Goal: Task Accomplishment & Management: Manage account settings

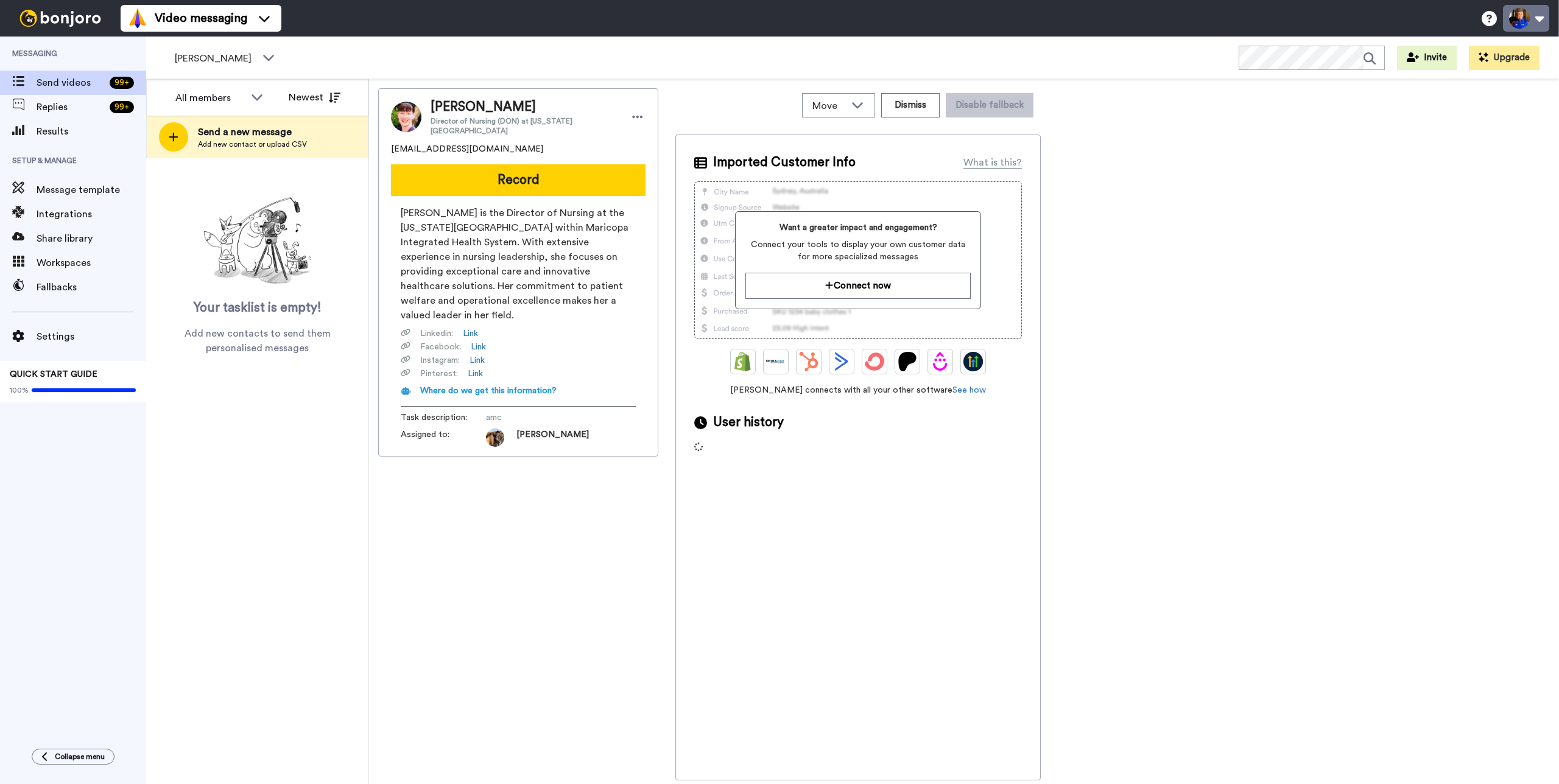
click at [1538, 24] on button at bounding box center [1526, 18] width 46 height 27
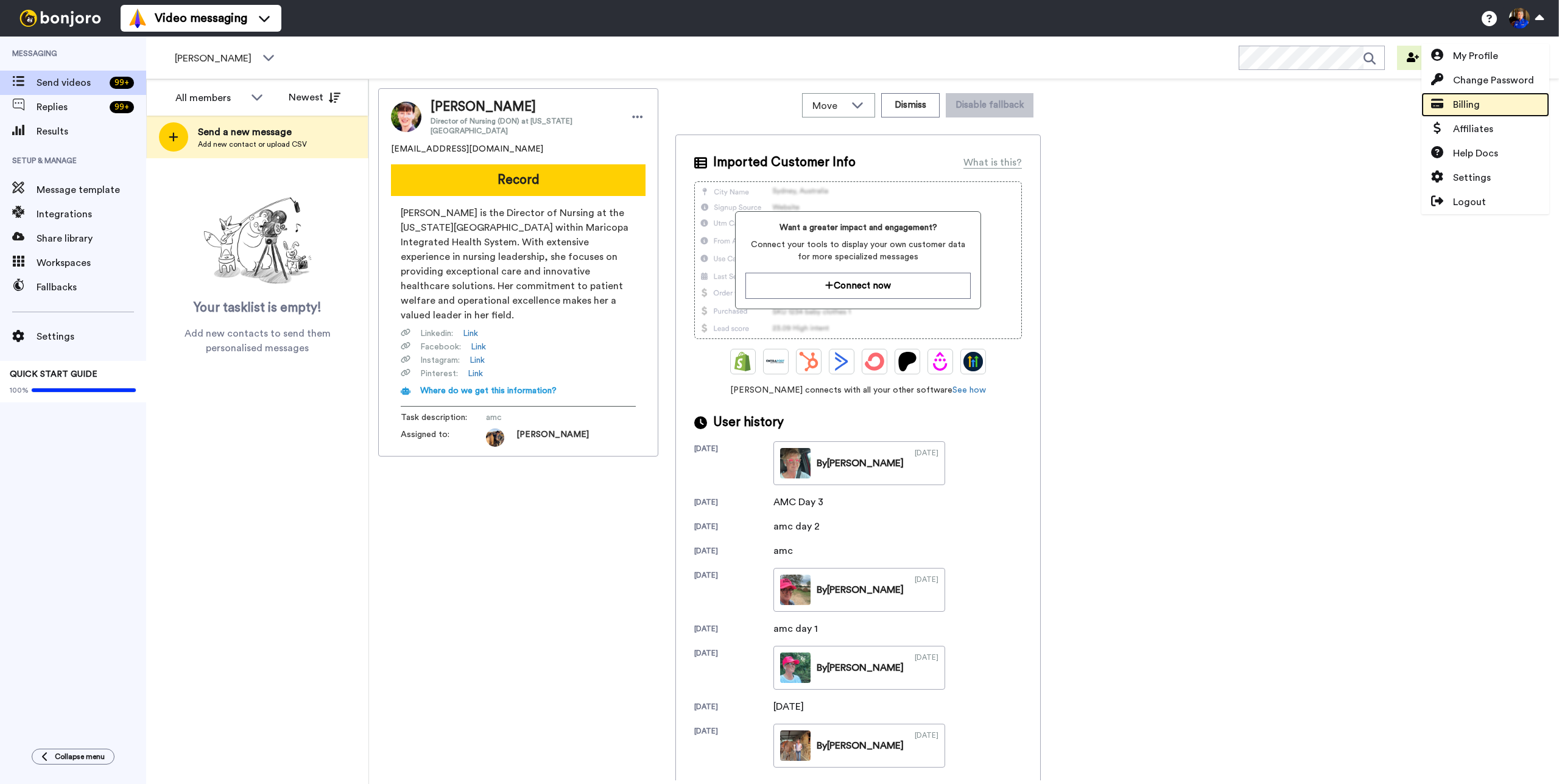
click at [1491, 114] on link "Billing" at bounding box center [1485, 105] width 128 height 24
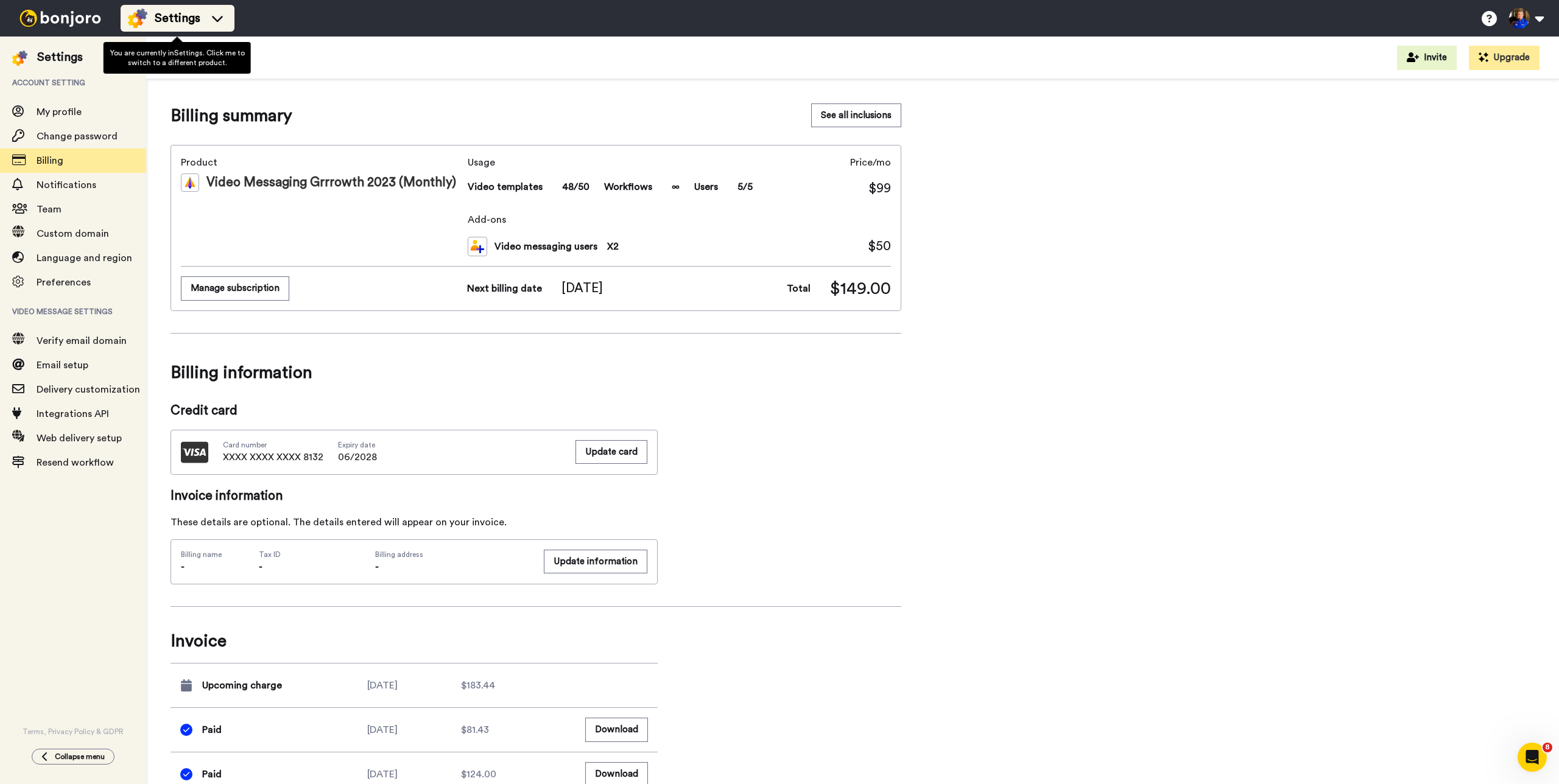
click at [198, 22] on span "Settings" at bounding box center [177, 18] width 46 height 17
click at [325, 68] on div "Billing Invite Upgrade" at bounding box center [853, 58] width 1413 height 43
click at [295, 45] on div "Billing Invite Upgrade" at bounding box center [853, 58] width 1413 height 43
click at [174, 71] on div "Billing Invite Upgrade" at bounding box center [853, 58] width 1413 height 43
click at [176, 61] on h1 "Billing" at bounding box center [175, 57] width 46 height 18
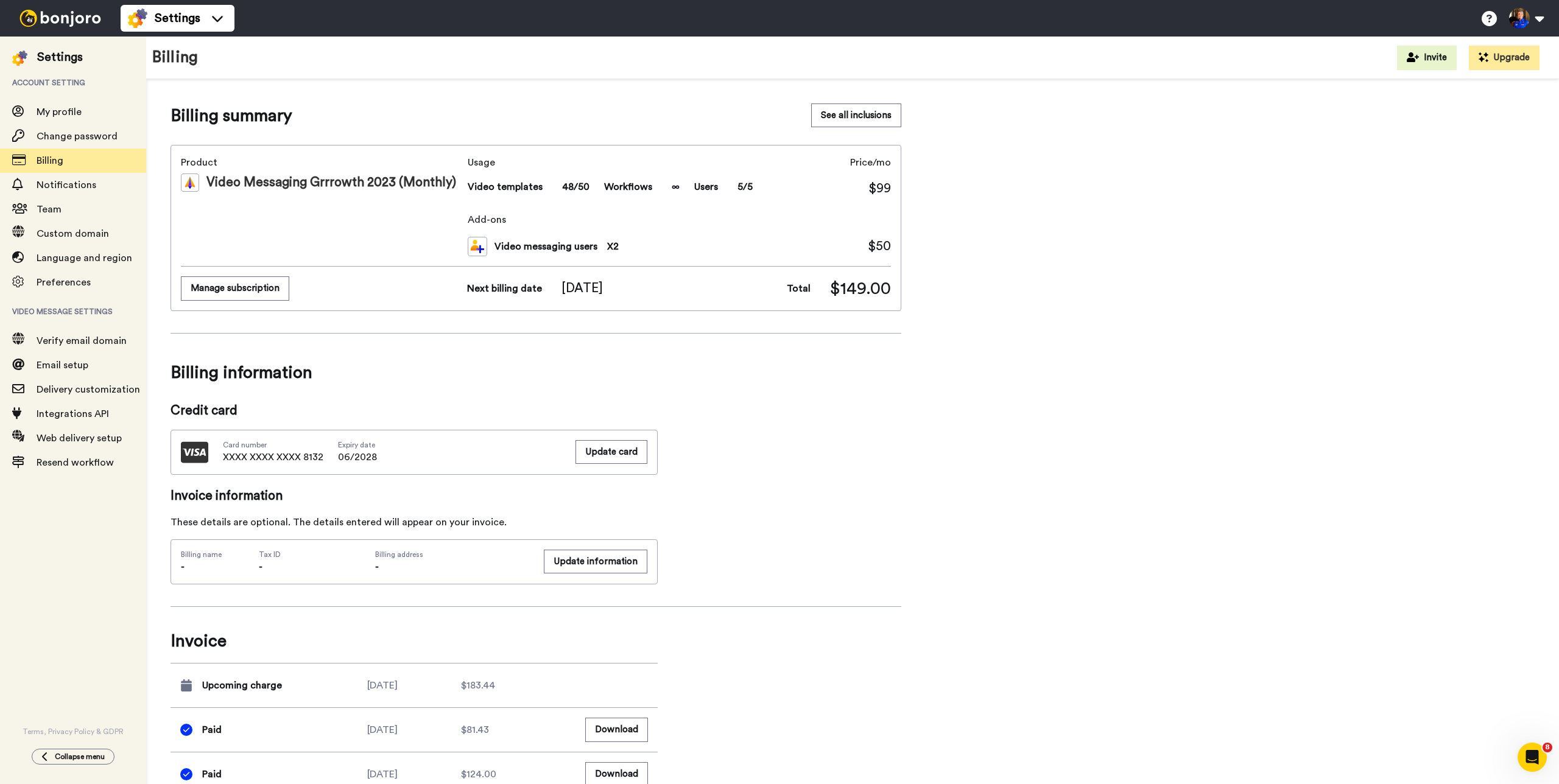
click at [176, 61] on h1 "Billing" at bounding box center [175, 57] width 46 height 18
click at [231, 111] on span "Billing summary" at bounding box center [231, 116] width 122 height 24
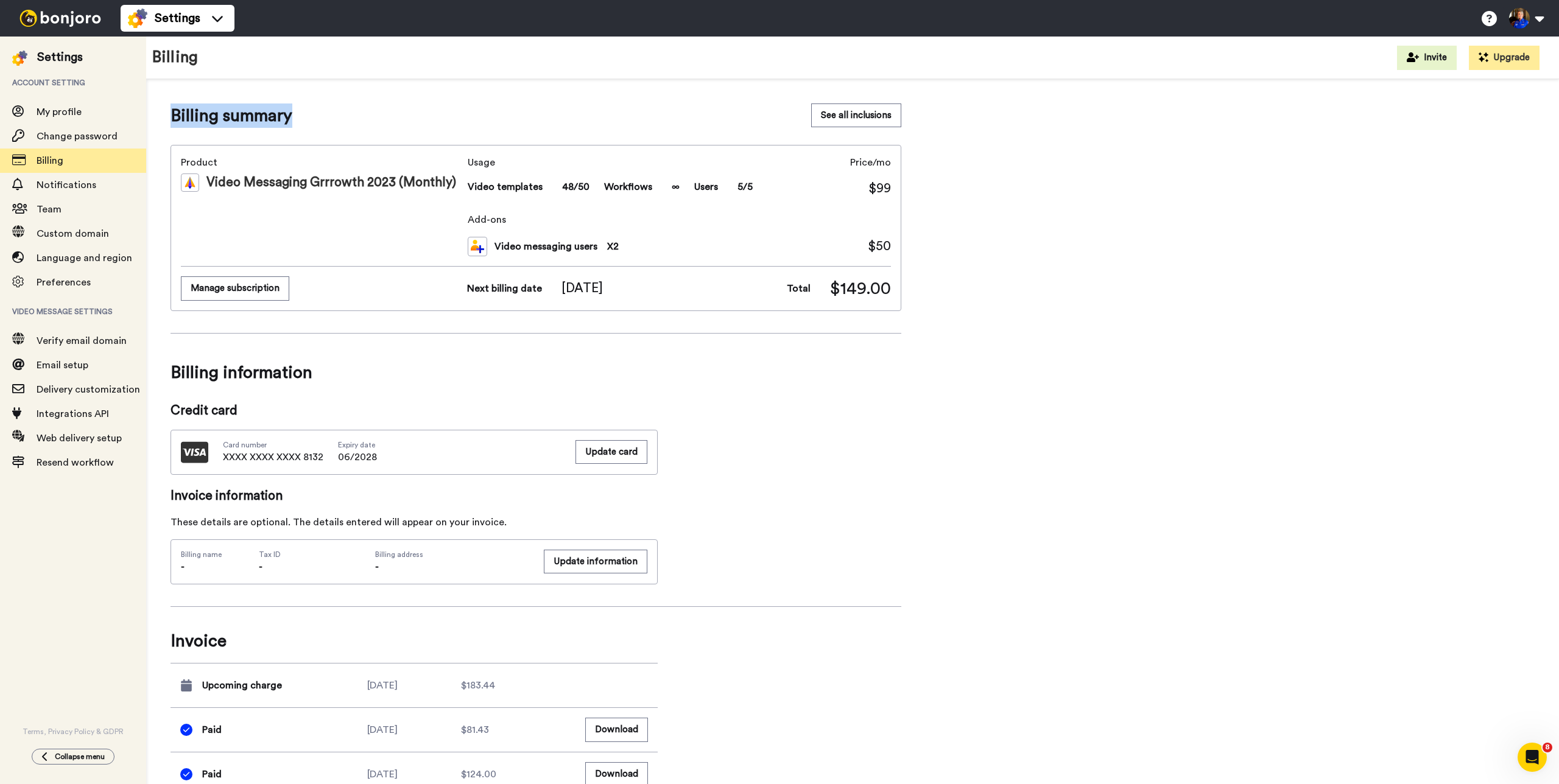
click at [189, 114] on span "Billing summary" at bounding box center [231, 116] width 122 height 24
click at [235, 118] on span "Billing summary" at bounding box center [231, 116] width 122 height 24
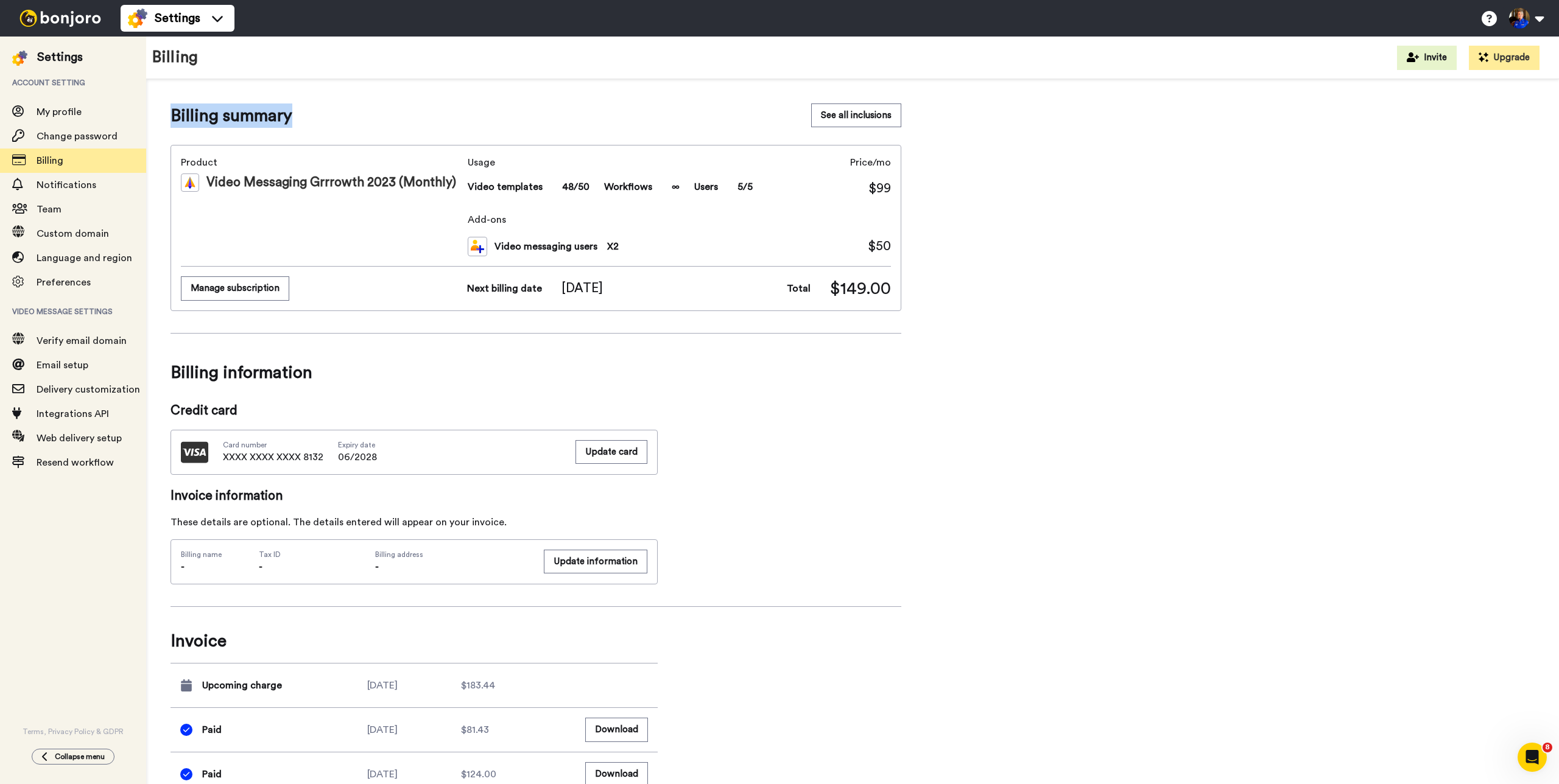
click at [235, 118] on span "Billing summary" at bounding box center [231, 116] width 122 height 24
click at [359, 122] on div "Billing summary See all inclusions" at bounding box center [536, 116] width 731 height 24
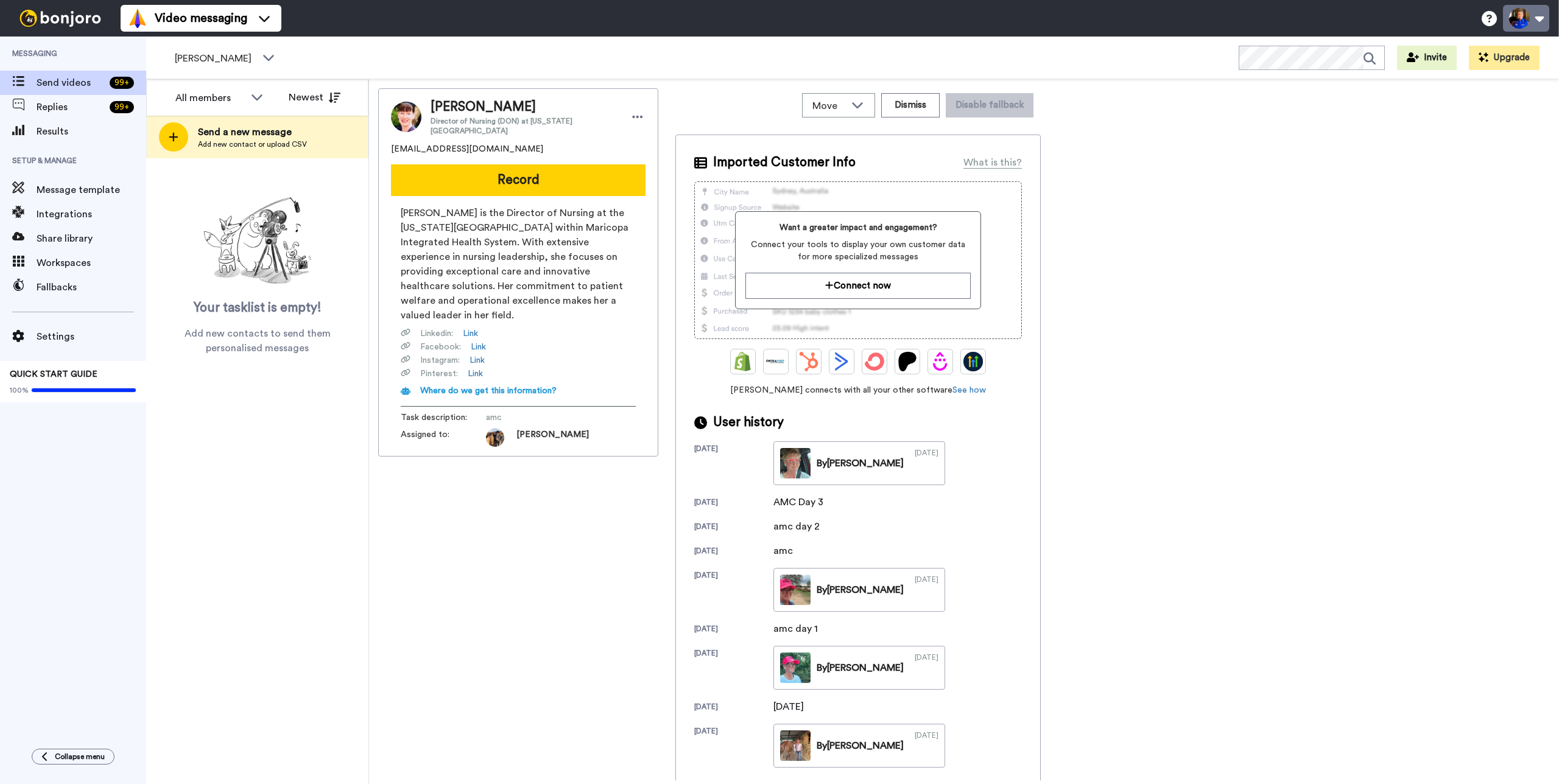
click at [1530, 23] on button at bounding box center [1526, 18] width 46 height 27
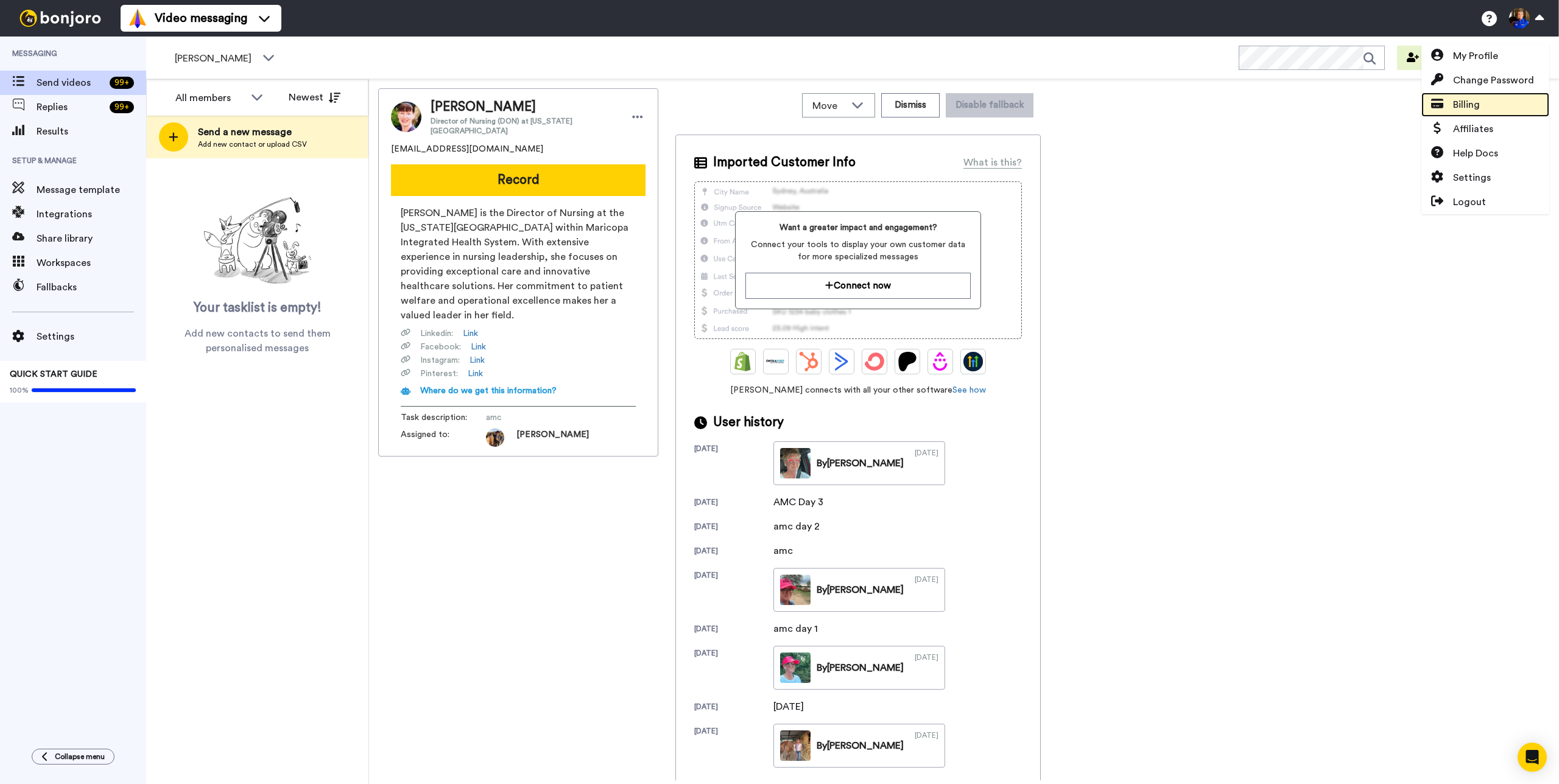
click at [1469, 111] on span "Billing" at bounding box center [1466, 105] width 27 height 15
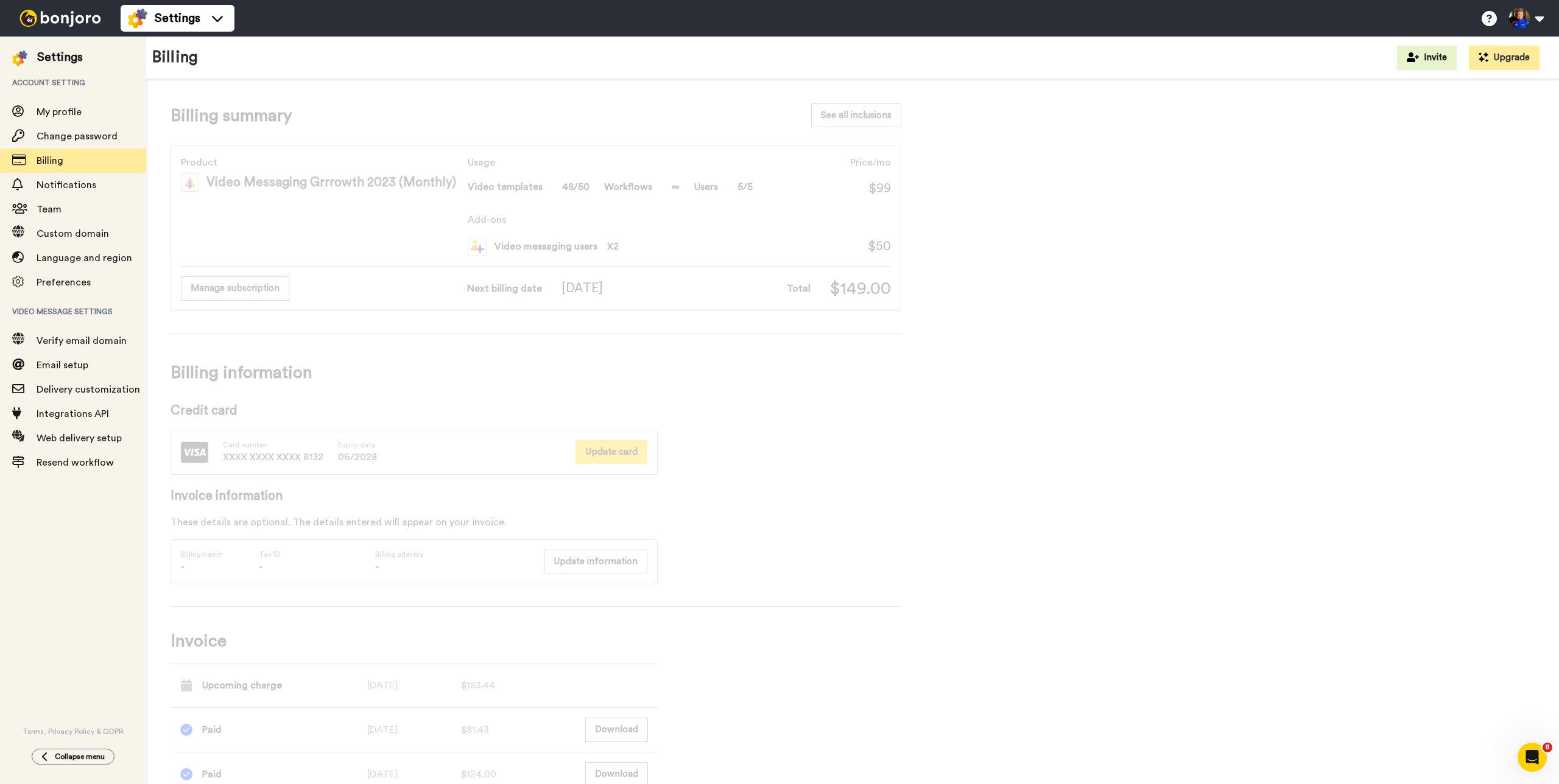
click at [619, 454] on button "Update card" at bounding box center [611, 452] width 72 height 24
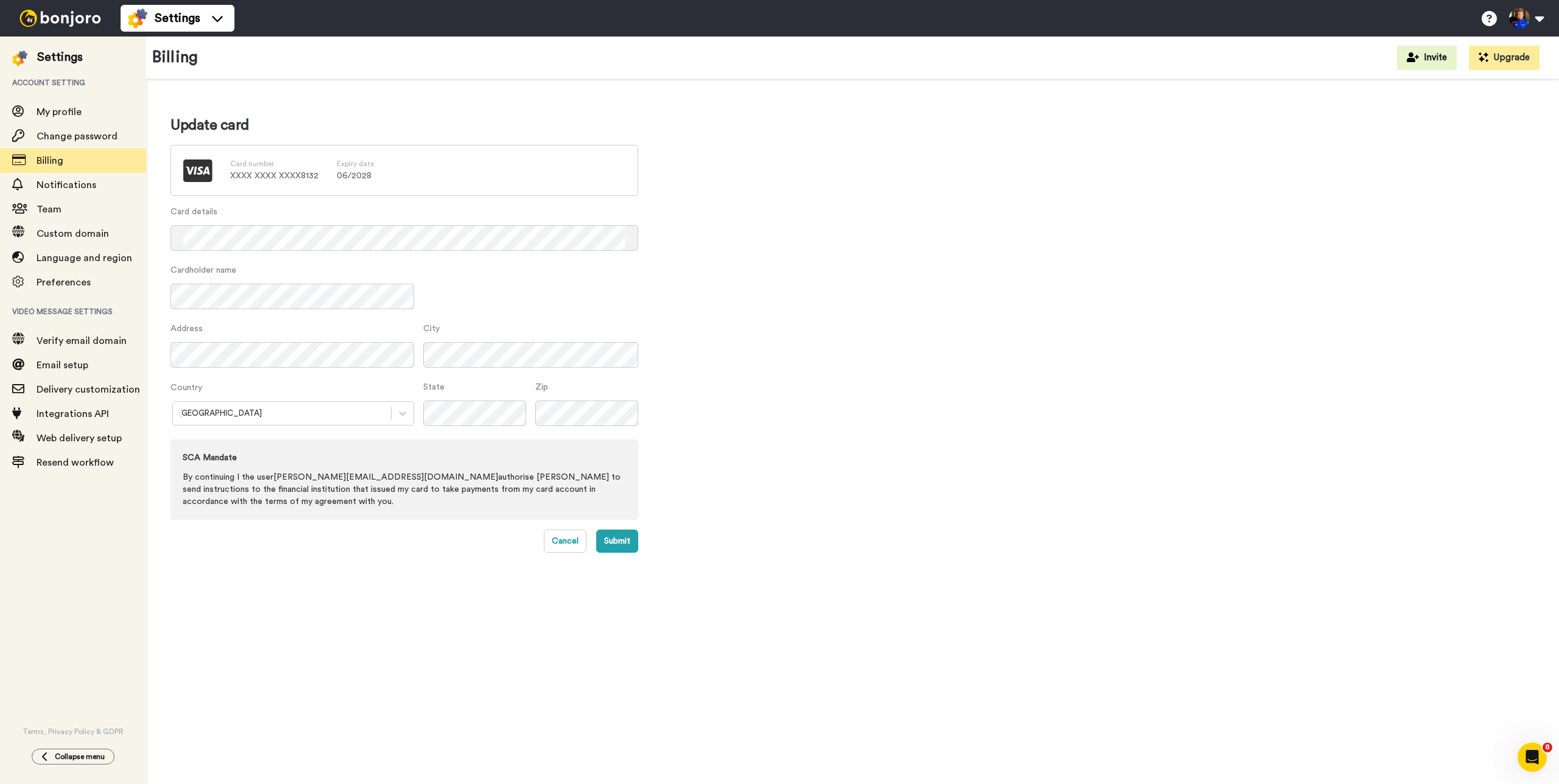
click at [493, 316] on div "Cardholder name" at bounding box center [404, 293] width 468 height 58
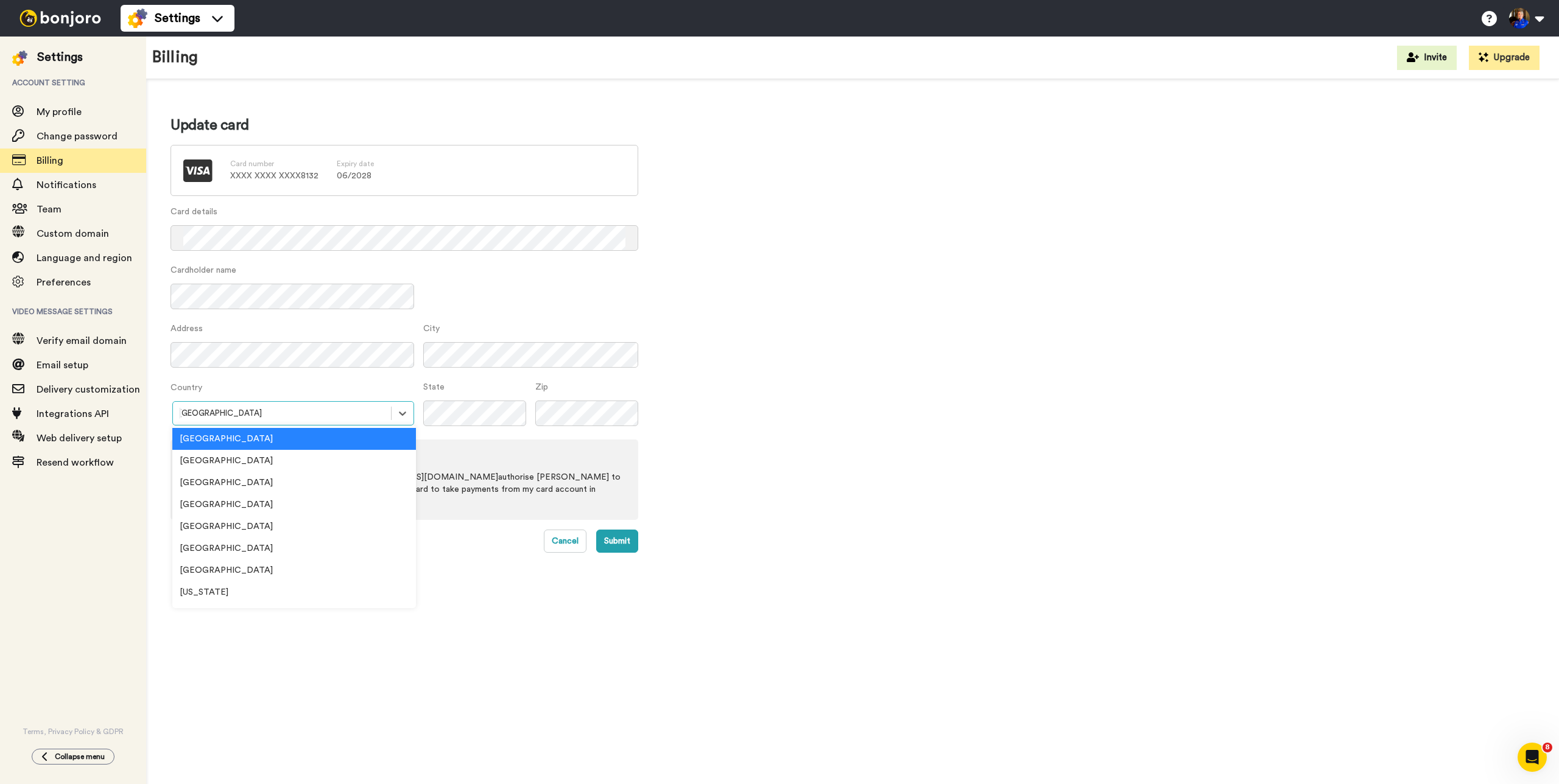
click at [317, 416] on div at bounding box center [282, 413] width 206 height 14
click at [298, 491] on div "United States" at bounding box center [294, 483] width 244 height 22
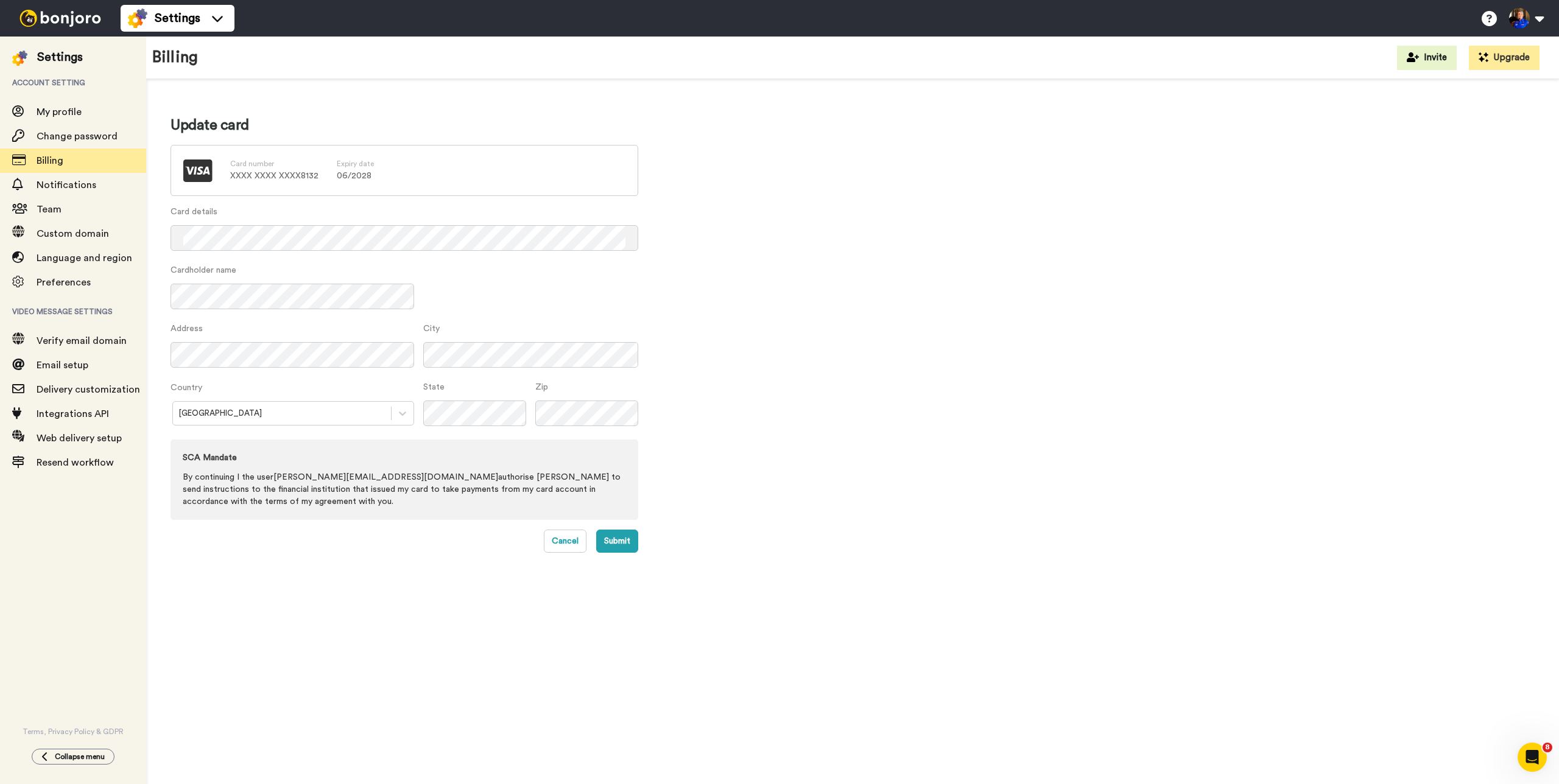
click at [859, 390] on div "Update card Card number XXXX XXXX XXXX 8132 Expiry date 06 / 2028 Card details …" at bounding box center [853, 334] width 1364 height 437
click at [874, 303] on div "Update card Card number XXXX XXXX XXXX 8132 Expiry date 06 / 2028 Card details …" at bounding box center [853, 334] width 1364 height 437
click at [865, 291] on div "Update card Card number XXXX XXXX XXXX 8132 Expiry date 06 / 2028 Card details …" at bounding box center [853, 334] width 1364 height 437
click at [626, 531] on button "Submit" at bounding box center [617, 541] width 42 height 23
